Goal: Navigation & Orientation: Find specific page/section

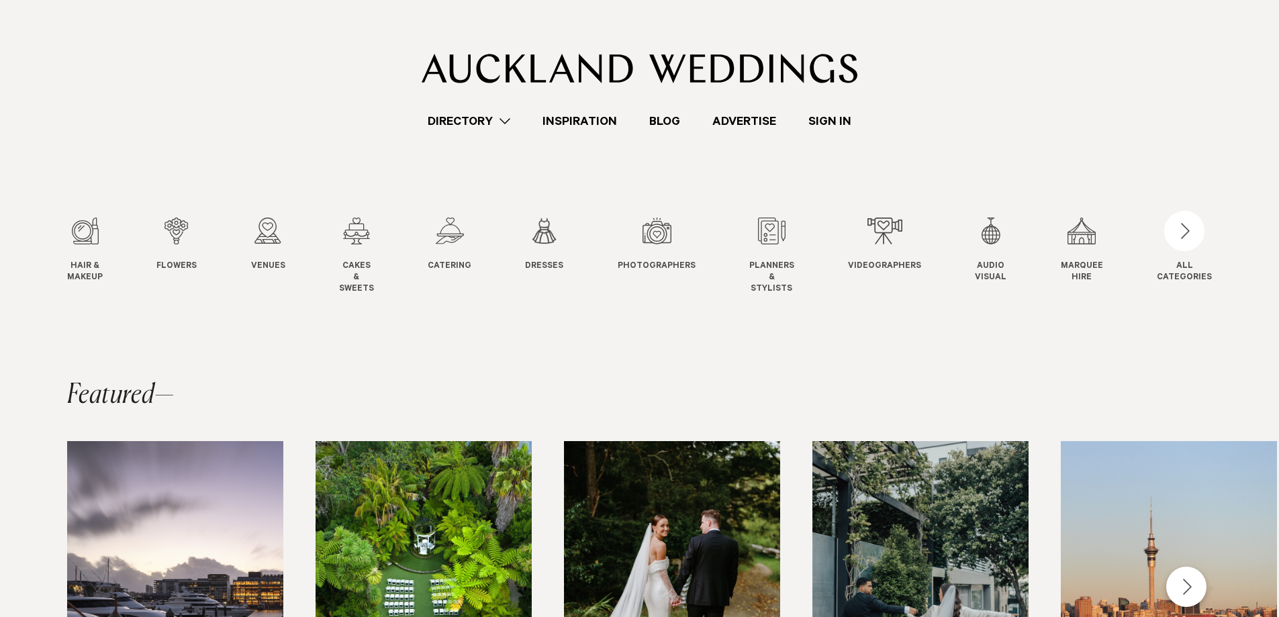
click at [514, 122] on link "Directory" at bounding box center [469, 121] width 115 height 18
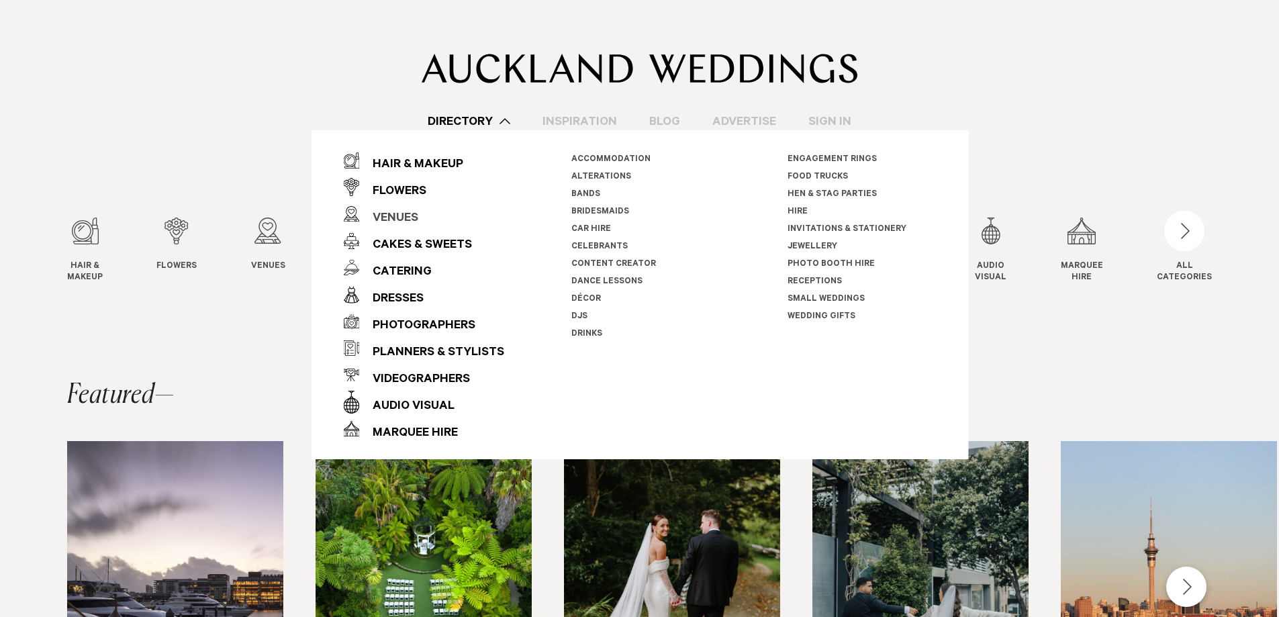
click at [420, 211] on link "Venues" at bounding box center [423, 214] width 161 height 27
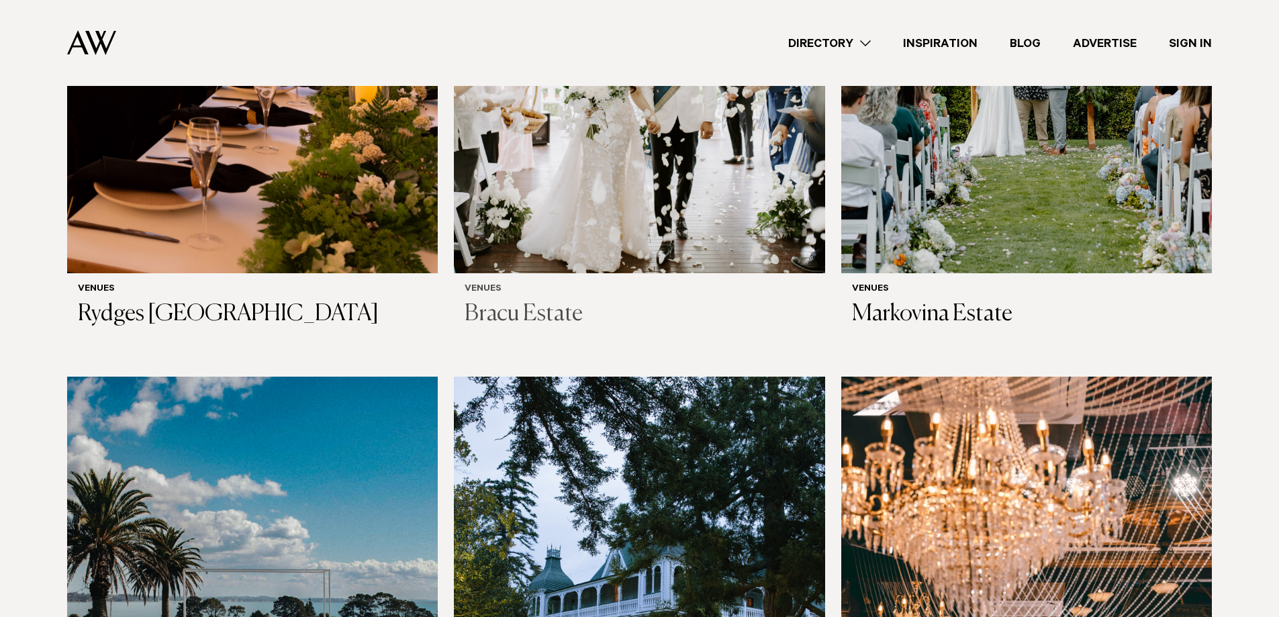
scroll to position [672, 0]
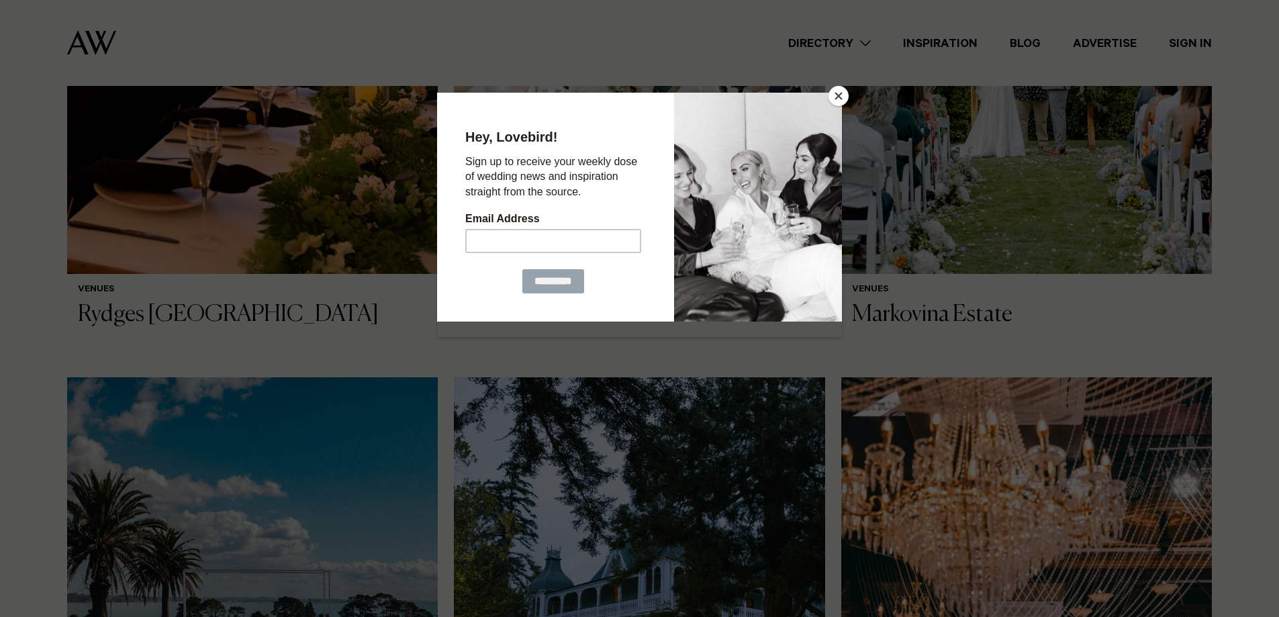
click at [840, 95] on button "Close" at bounding box center [839, 96] width 20 height 20
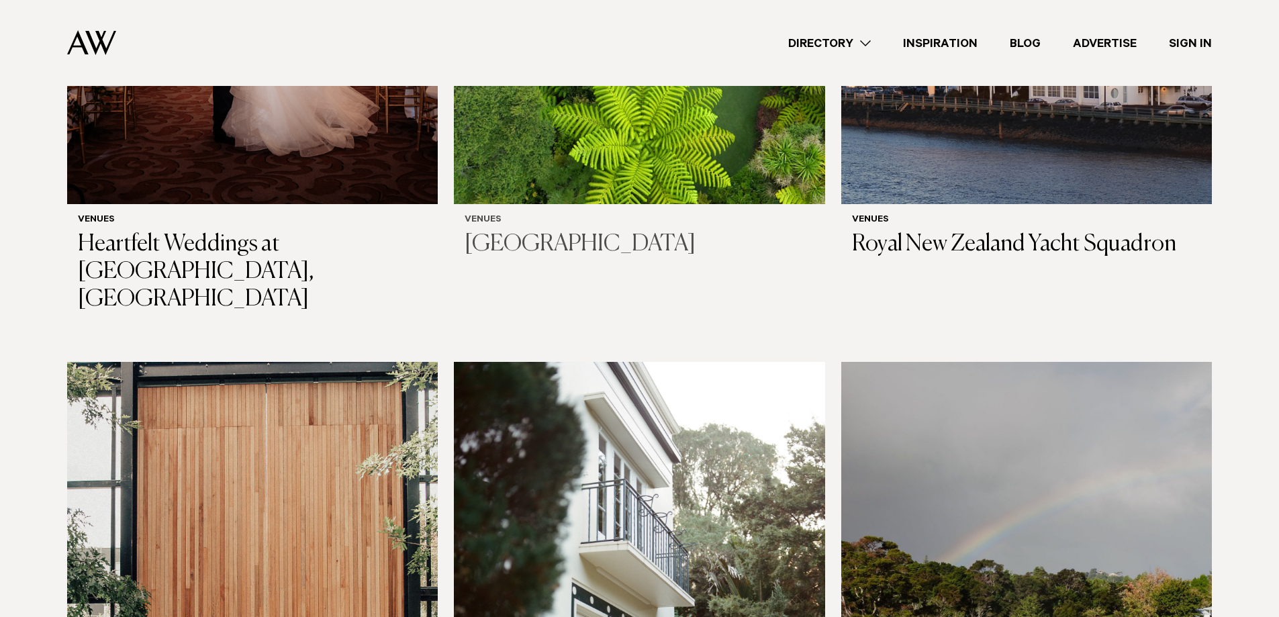
scroll to position [3224, 0]
